Goal: Information Seeking & Learning: Learn about a topic

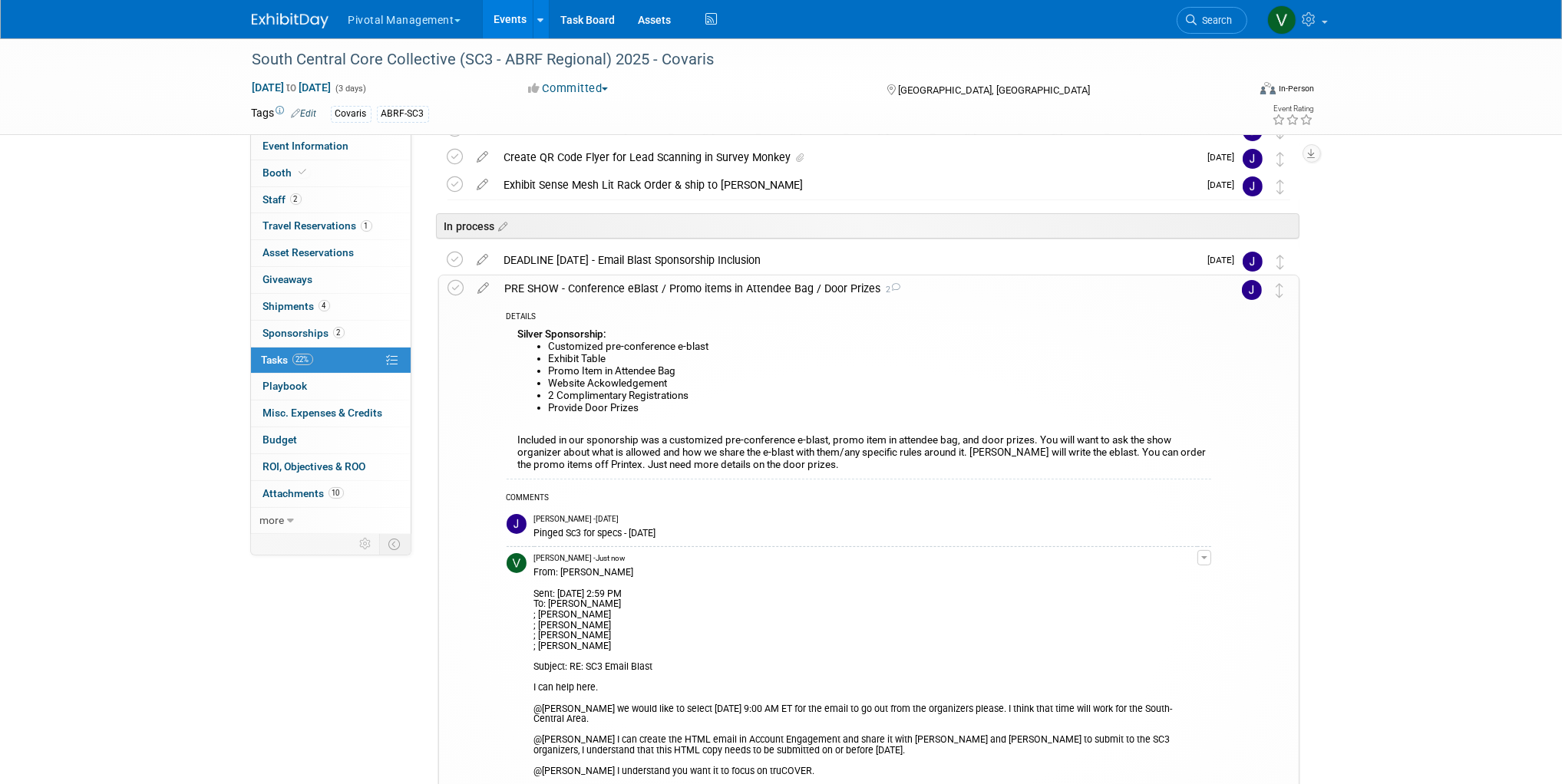
click at [505, 23] on link "Events" at bounding box center [511, 19] width 56 height 38
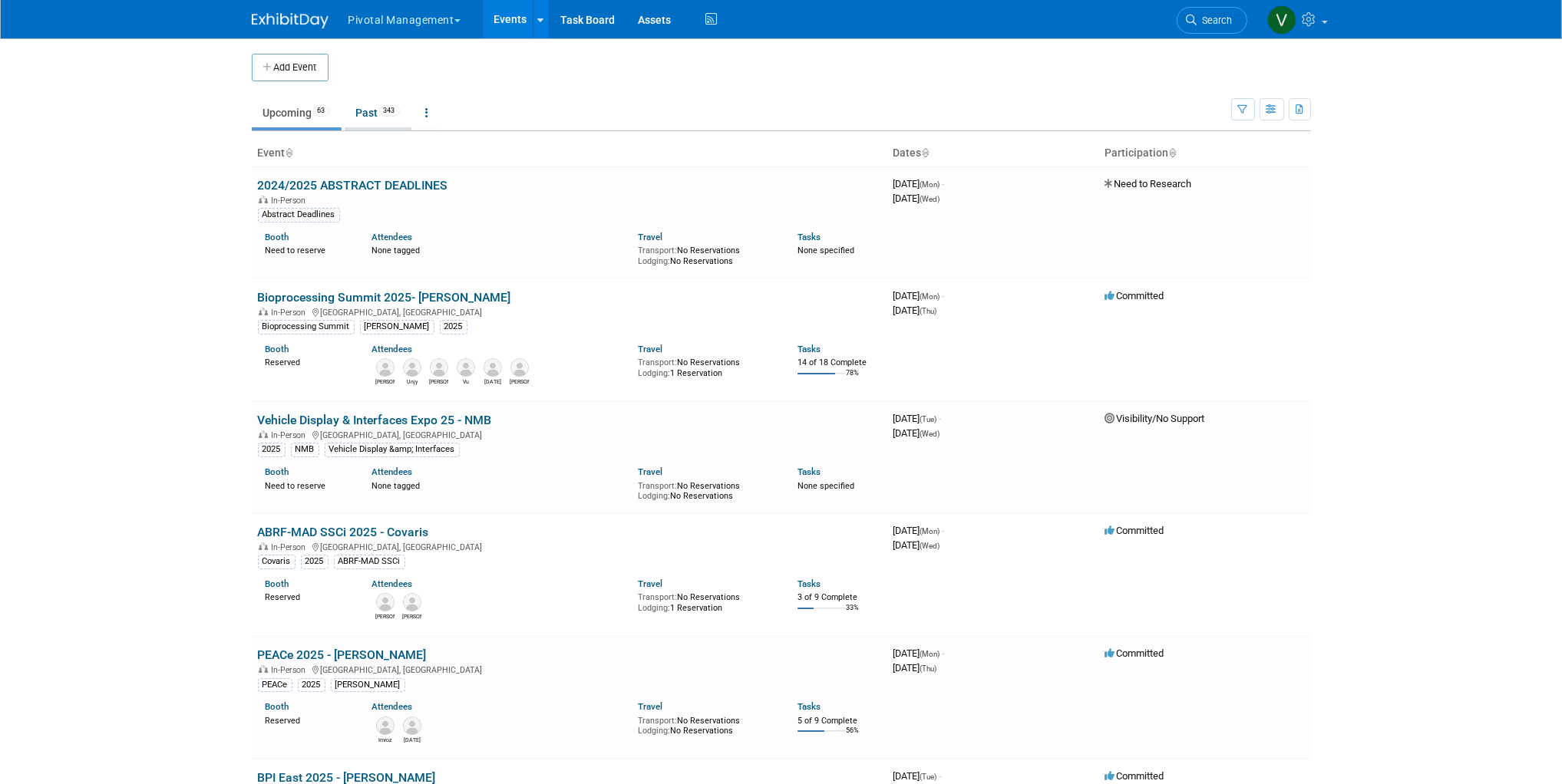
click at [377, 109] on link "Past 343" at bounding box center [378, 112] width 66 height 29
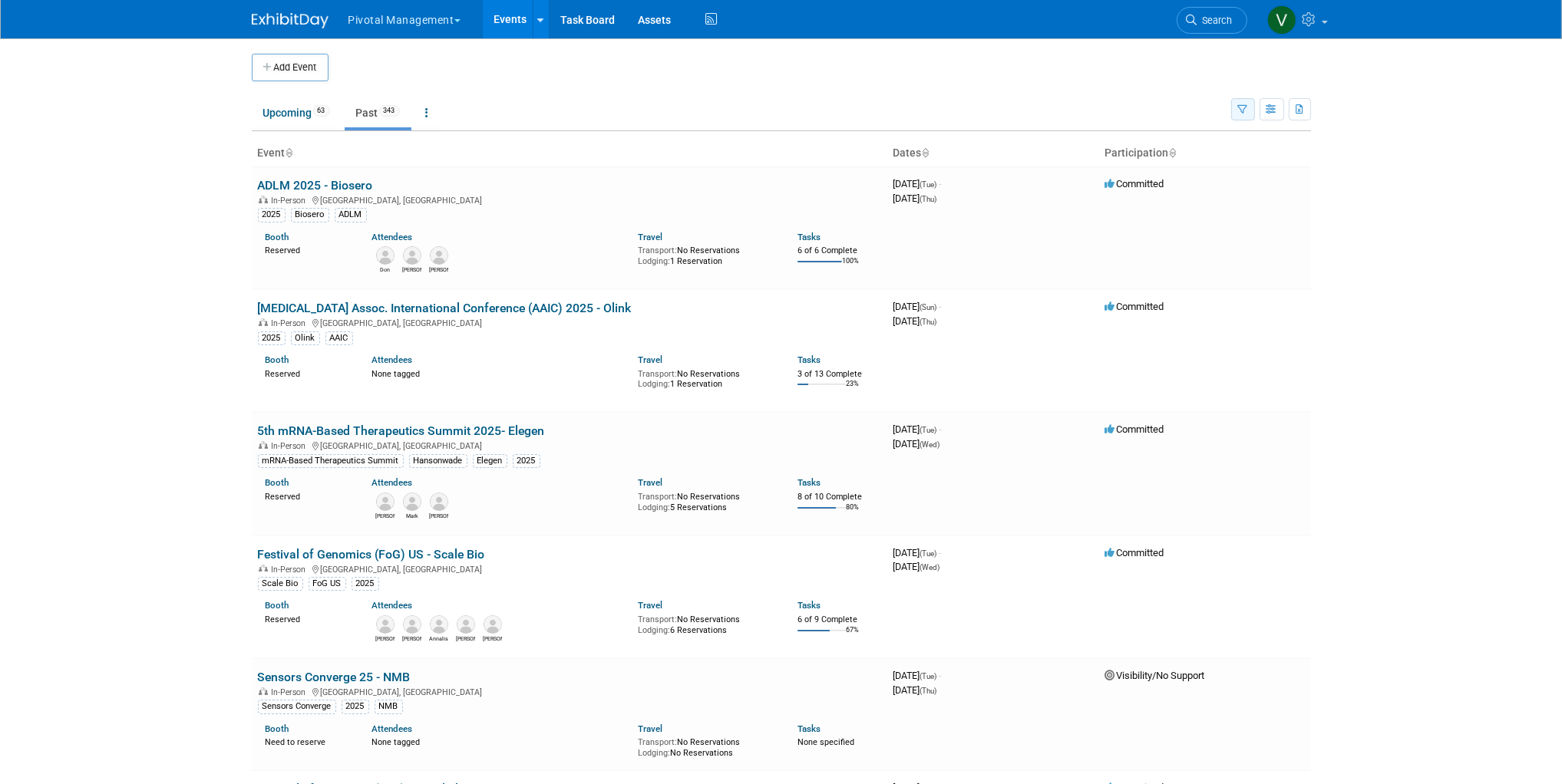
click at [1242, 106] on icon "button" at bounding box center [1243, 110] width 10 height 10
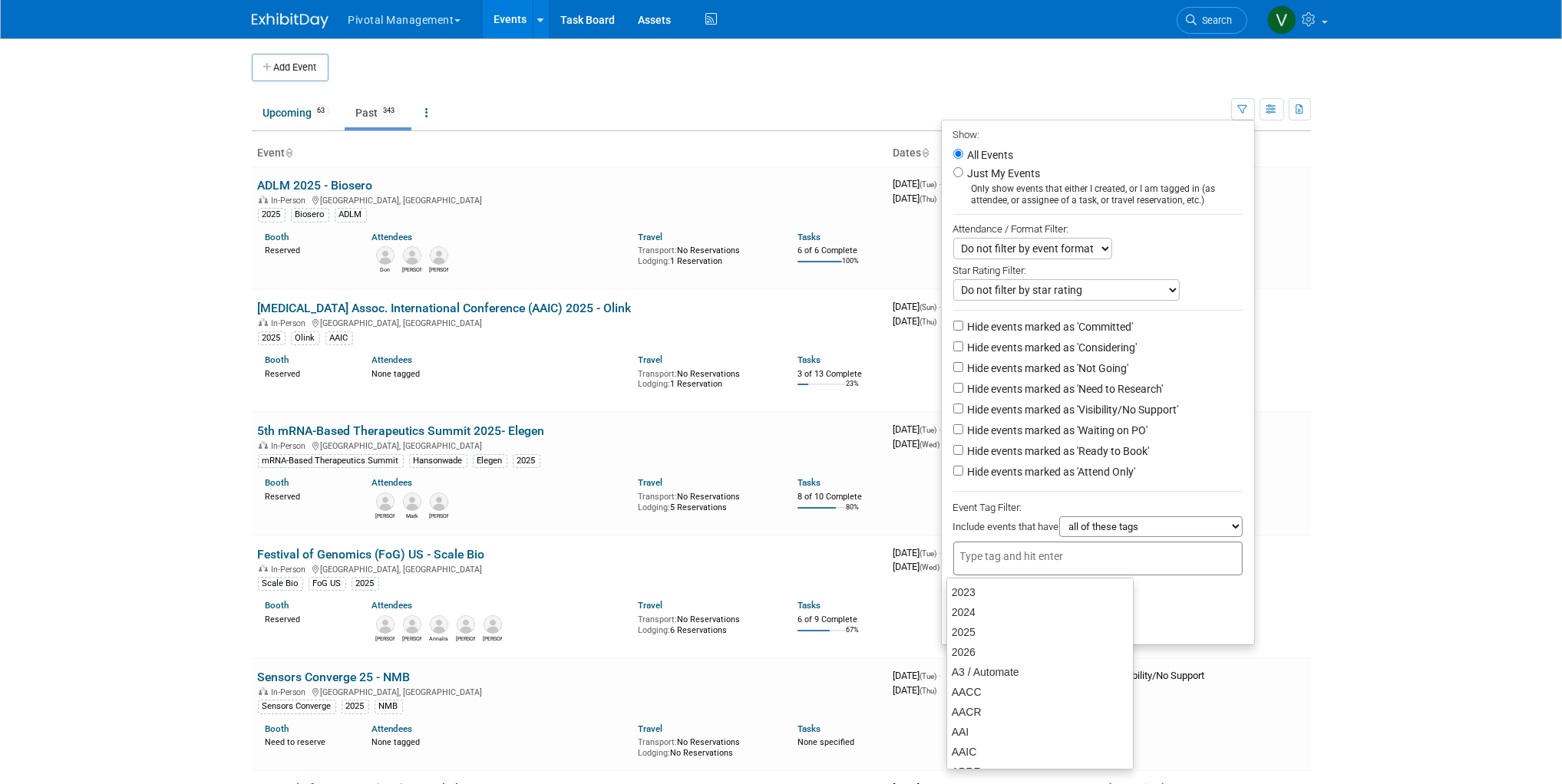
click at [1121, 556] on div at bounding box center [1098, 558] width 290 height 34
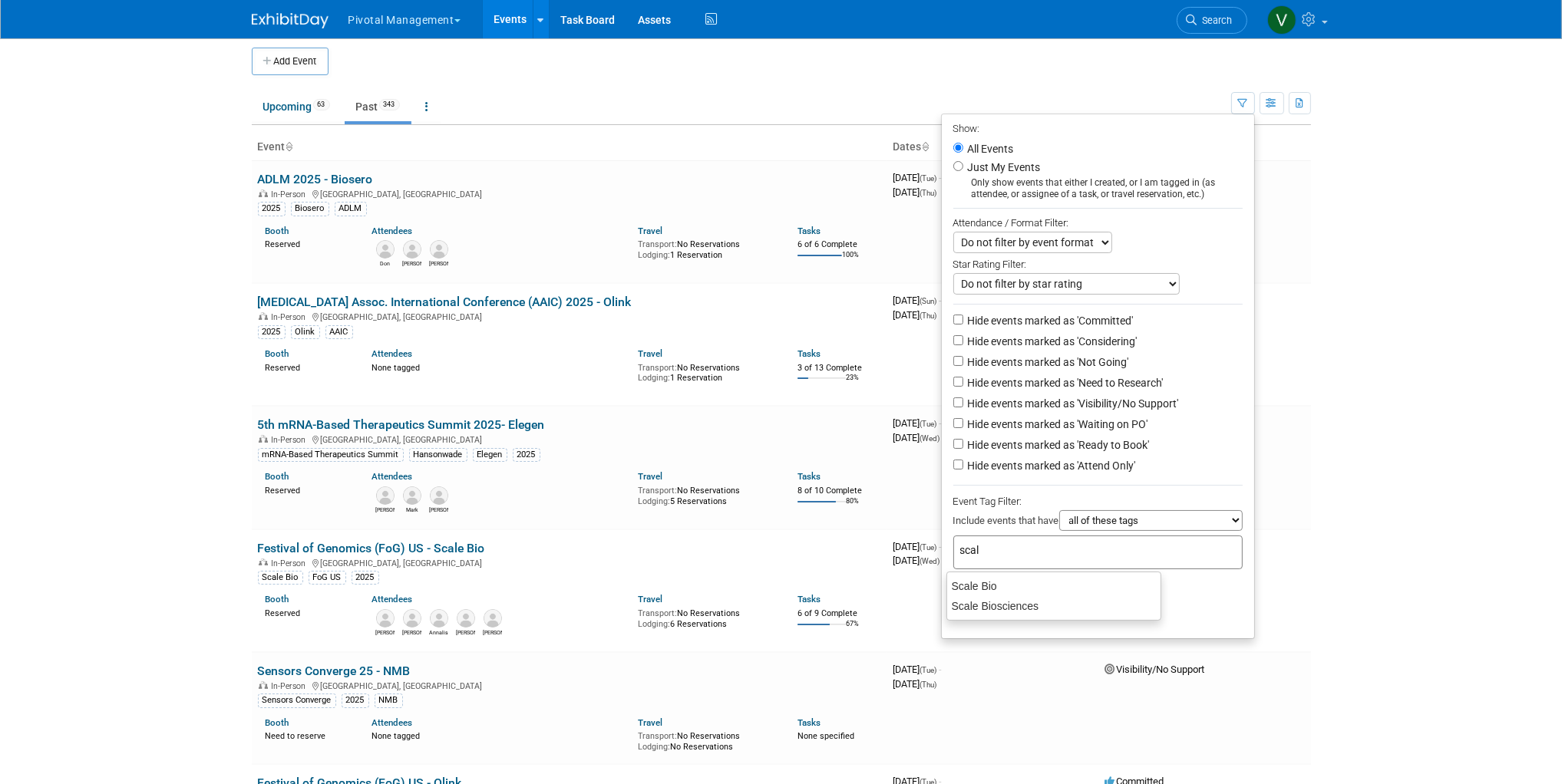
type input "scale"
click at [1081, 604] on div "Scale Biosciences" at bounding box center [1053, 606] width 215 height 22
type input "Scale Biosciences"
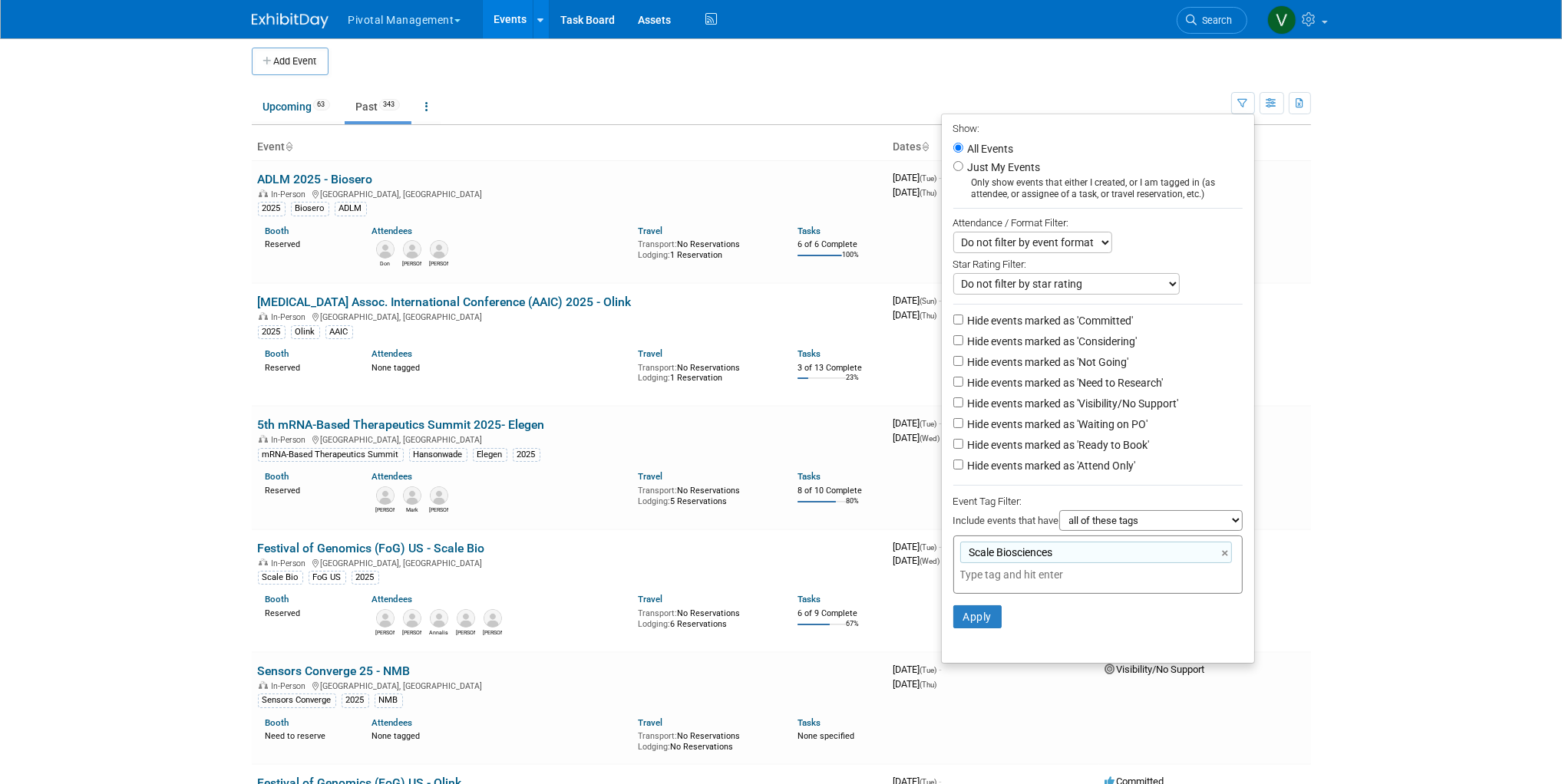
scroll to position [7, 0]
click at [974, 616] on button "Apply" at bounding box center [978, 616] width 49 height 23
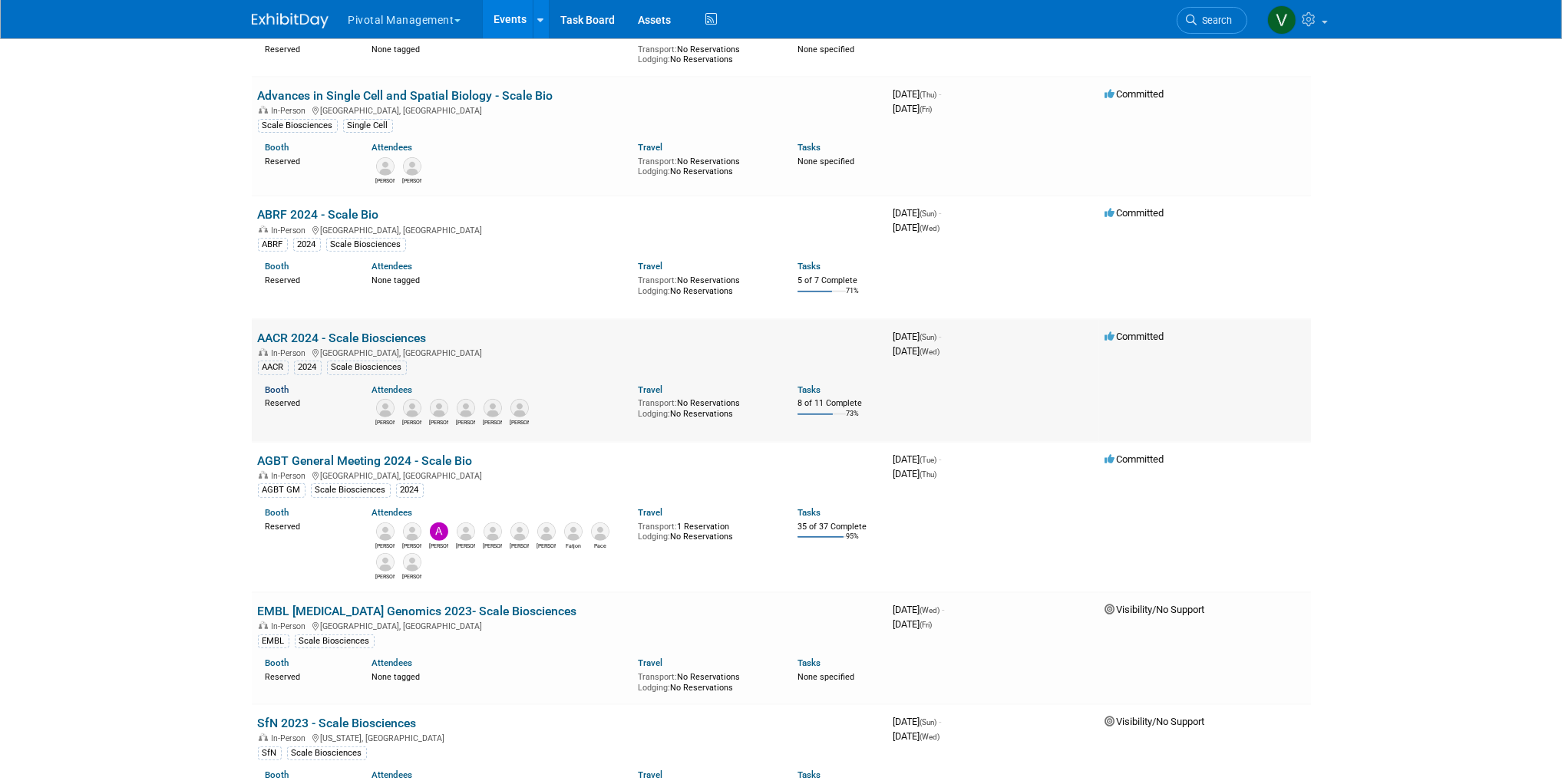
scroll to position [843, 0]
click at [281, 396] on link "Booth" at bounding box center [277, 390] width 24 height 11
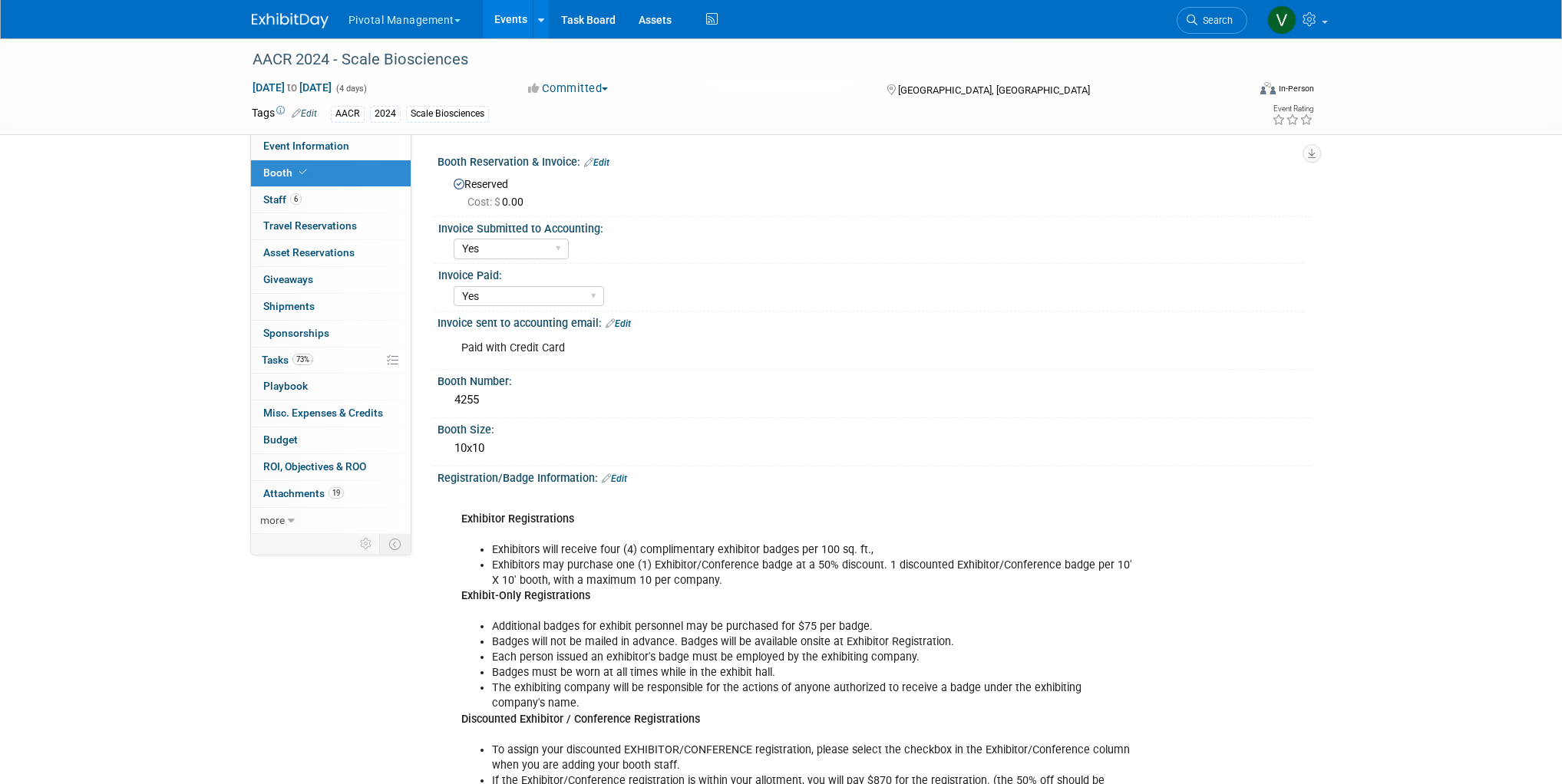
select select "Yes"
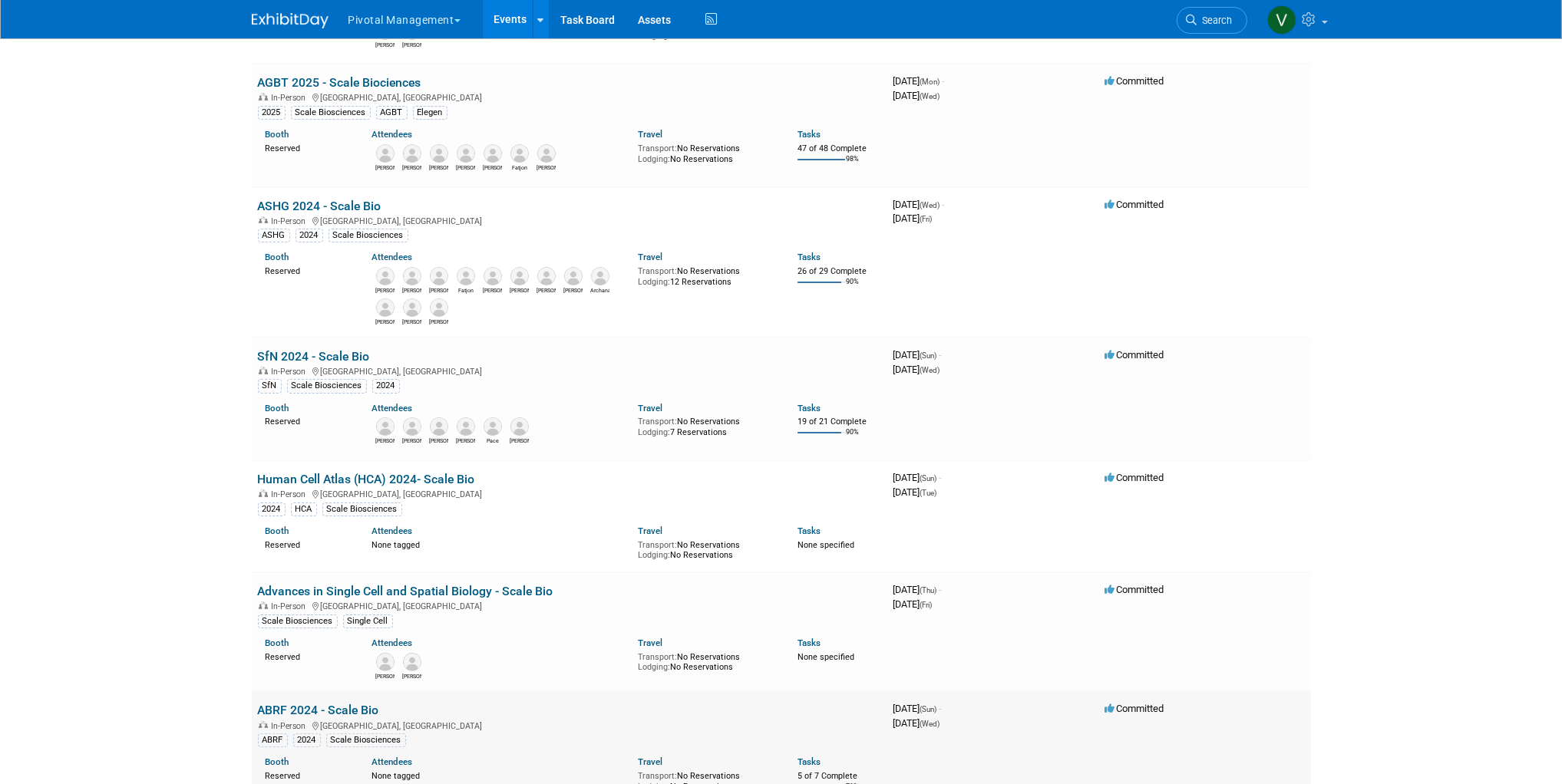
scroll to position [350, 0]
click at [275, 410] on link "Booth" at bounding box center [277, 407] width 24 height 11
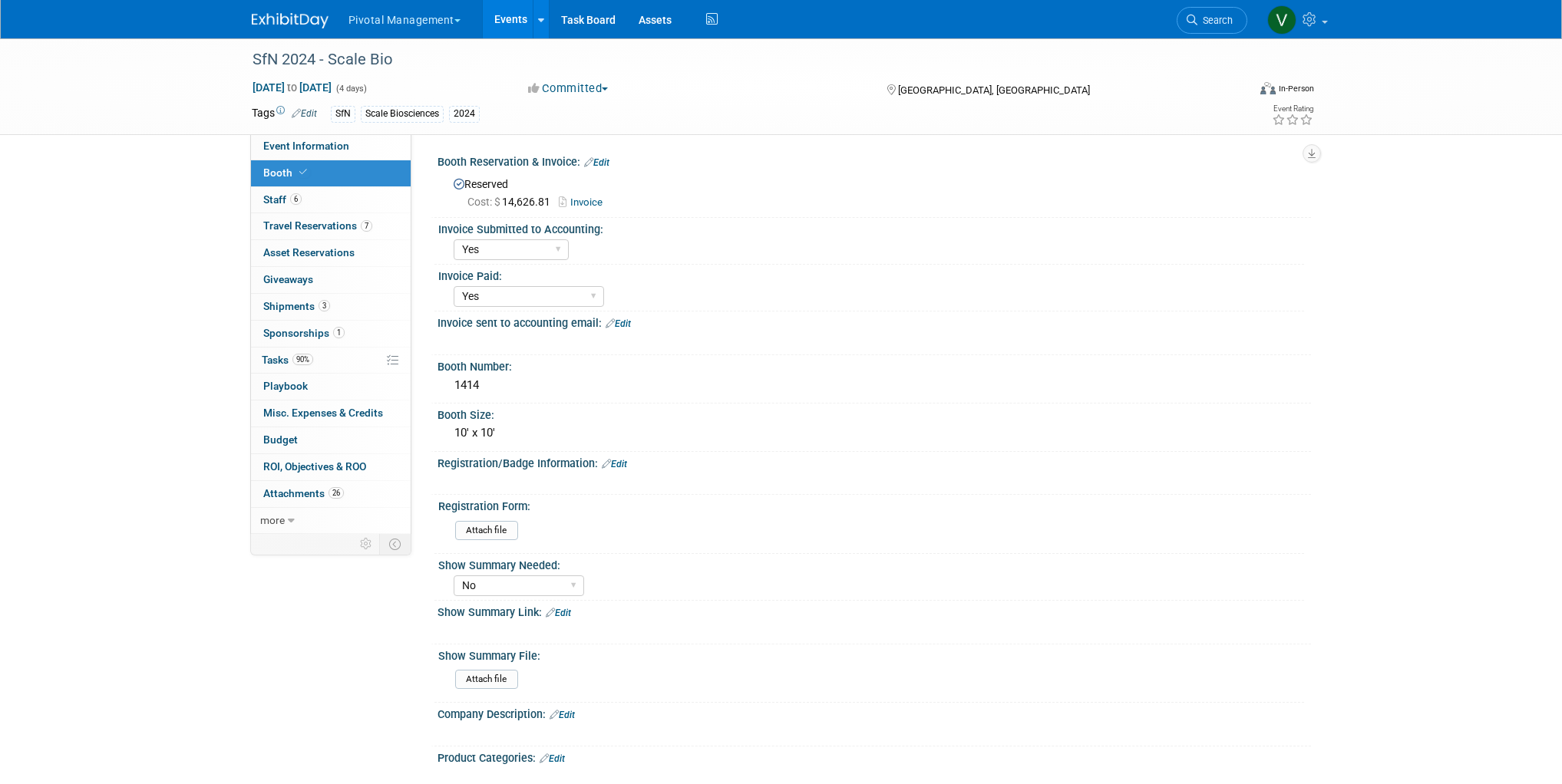
select select "Yes"
select select "No"
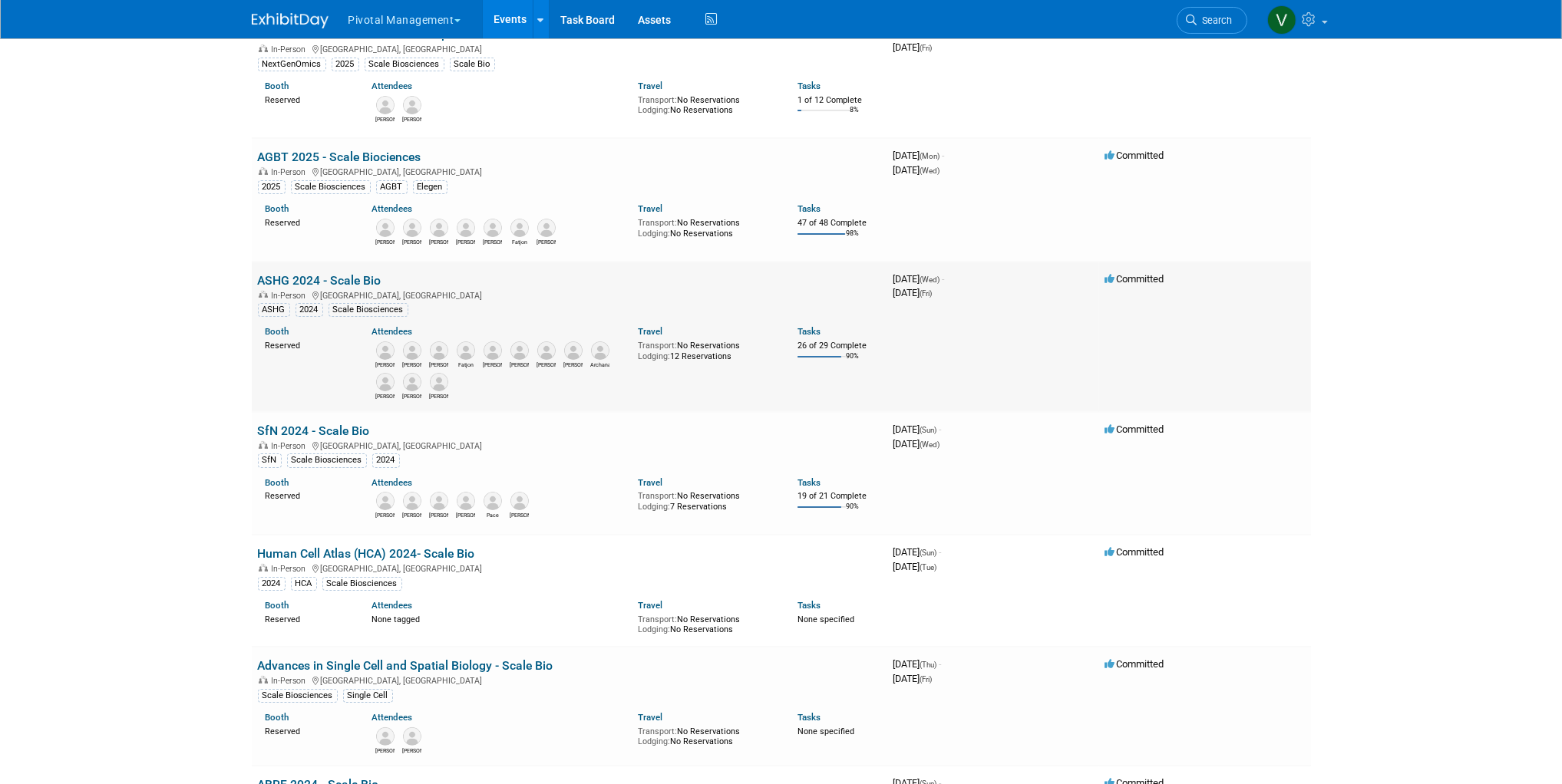
scroll to position [276, 0]
click at [813, 325] on link "Tasks" at bounding box center [809, 329] width 23 height 11
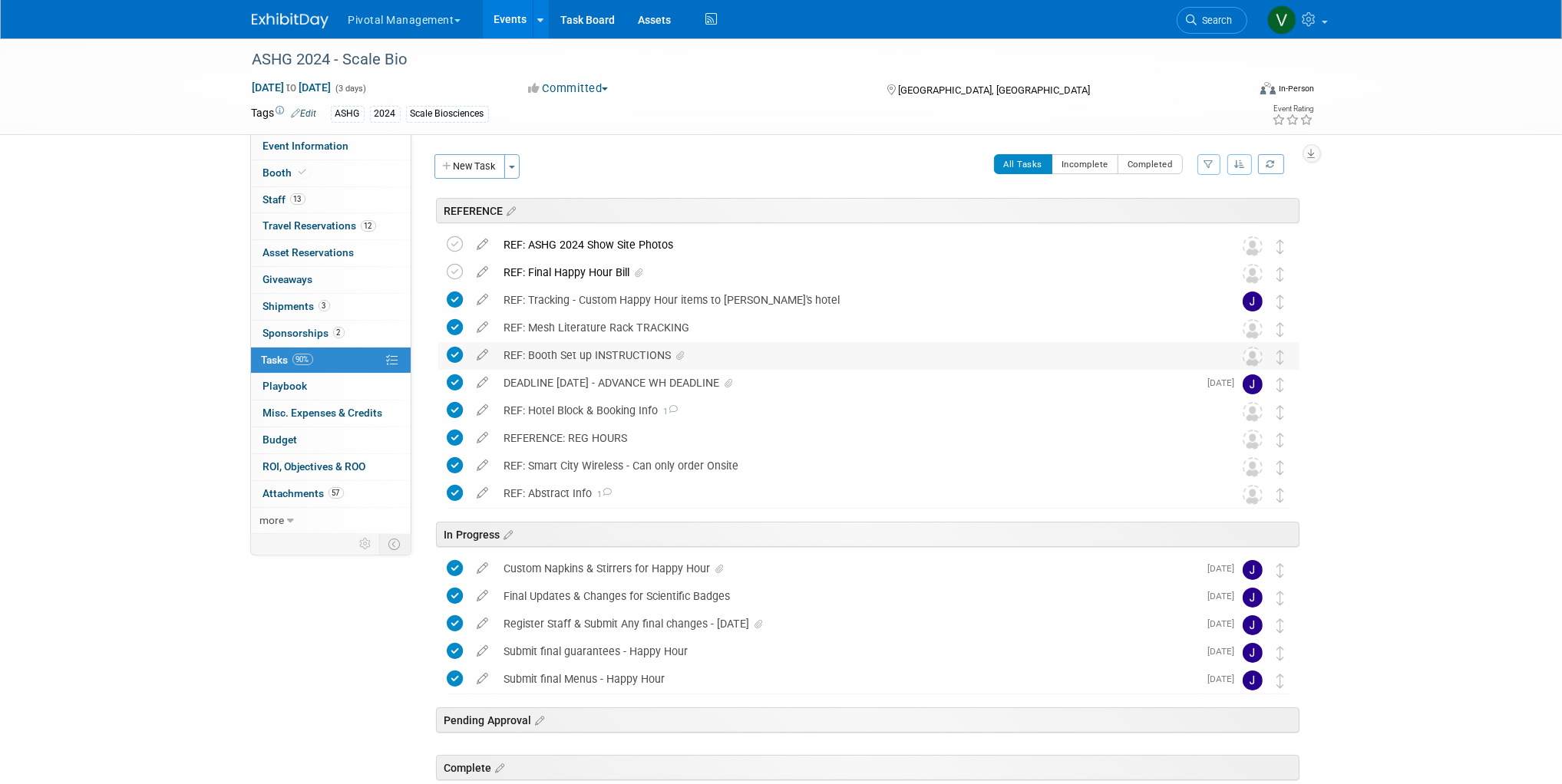
click at [641, 358] on div "REF: Booth Set up INSTRUCTIONS" at bounding box center [854, 354] width 715 height 26
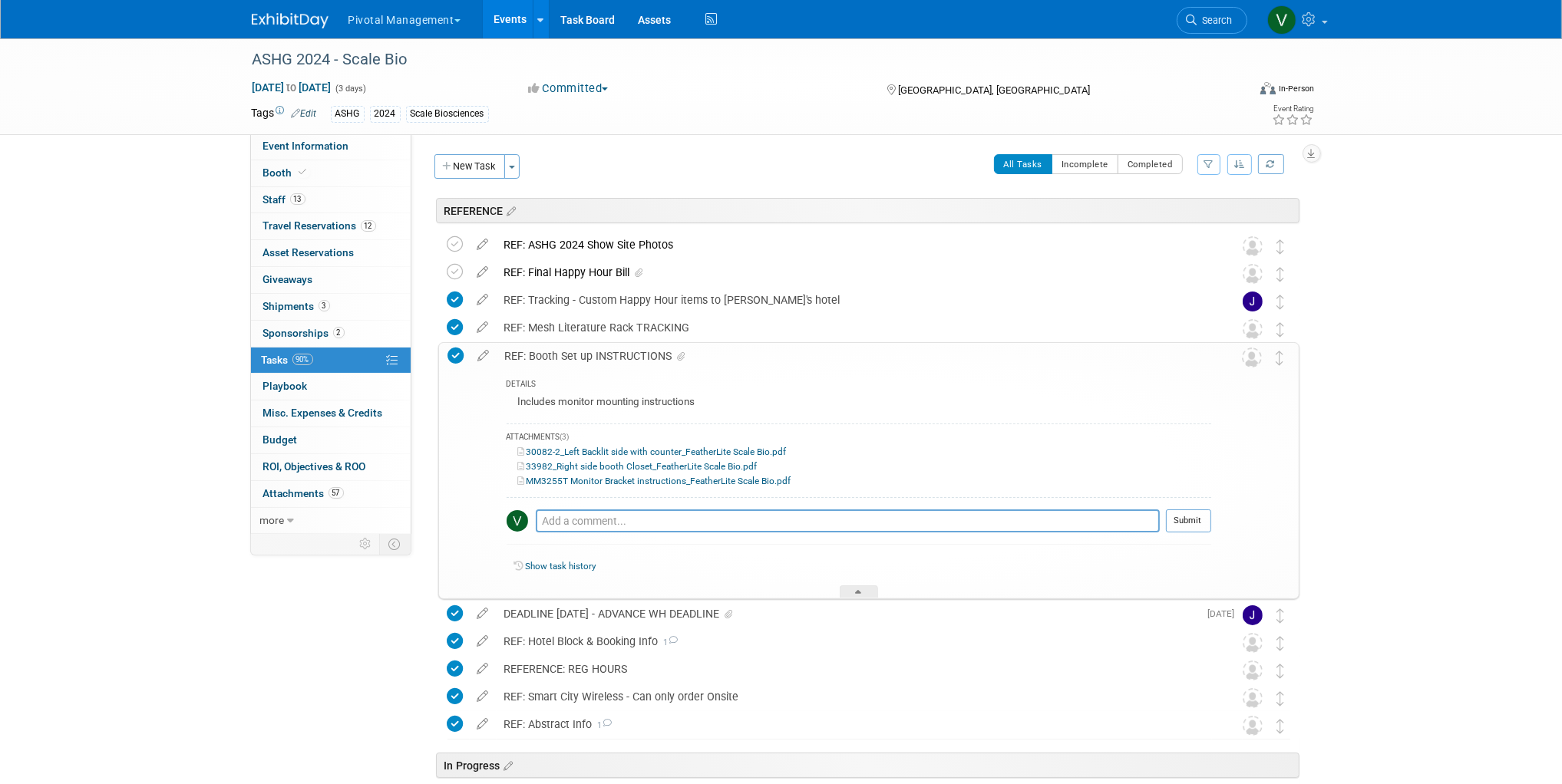
click at [495, 8] on link "Events" at bounding box center [511, 19] width 56 height 38
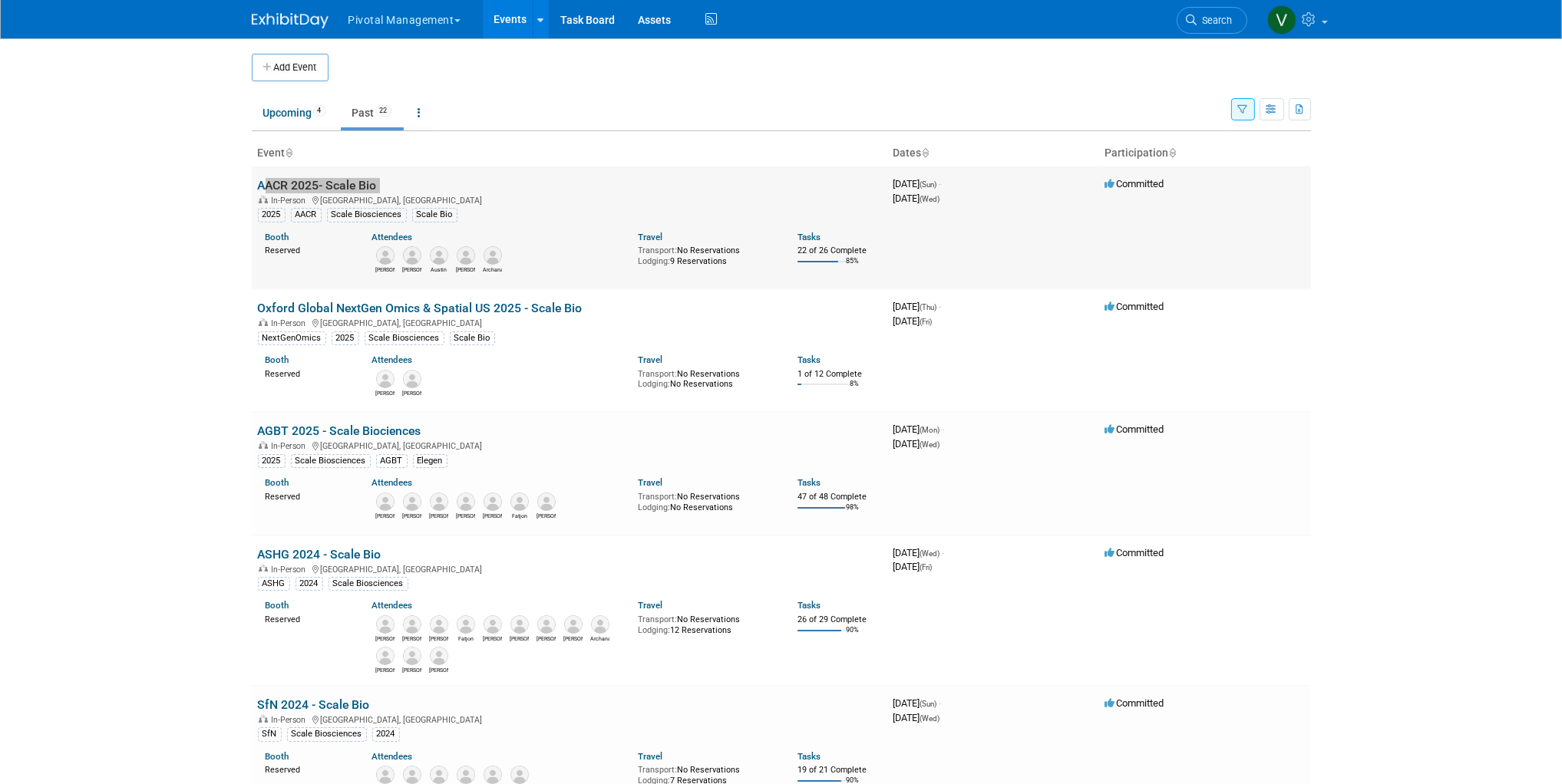
click at [857, 181] on td "AACR 2025- Scale Bio In-Person [GEOGRAPHIC_DATA], [GEOGRAPHIC_DATA] 2025 AACR S…" at bounding box center [569, 228] width 636 height 123
